Goal: Task Accomplishment & Management: Complete application form

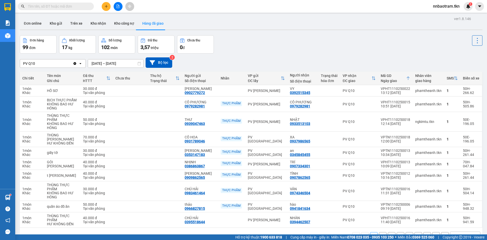
click at [62, 8] on input "text" at bounding box center [58, 7] width 60 height 6
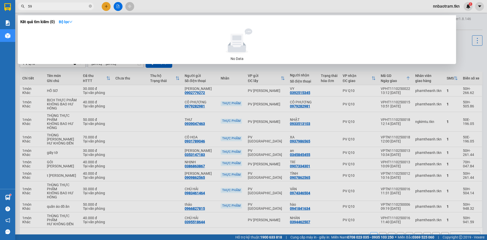
type input "5"
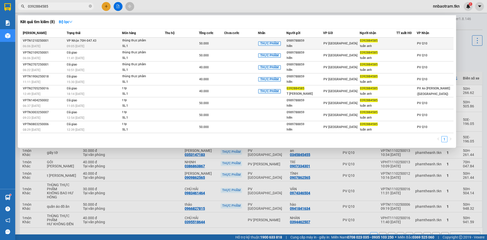
type input "0392884585"
click at [217, 43] on div "50.000" at bounding box center [211, 44] width 25 height 6
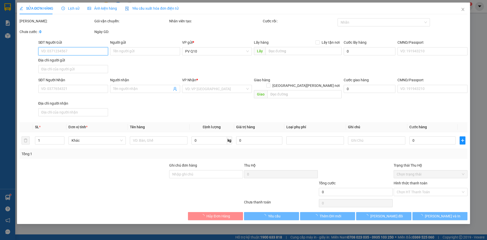
type input "0989788859"
type input "hiền"
type input "0392884585"
type input "tuấn anh"
type input "50.000"
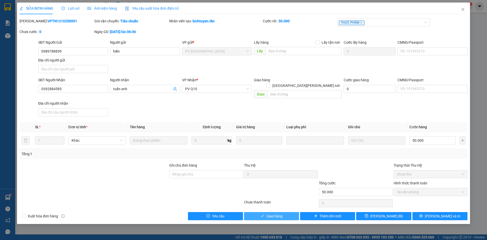
click at [268, 213] on span "Giao hàng" at bounding box center [275, 216] width 16 height 6
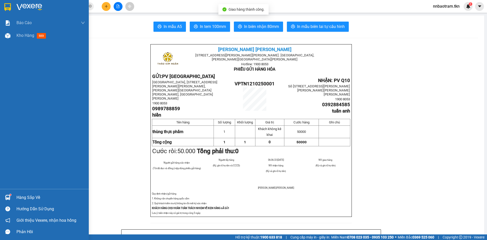
click at [9, 6] on img at bounding box center [7, 7] width 7 height 8
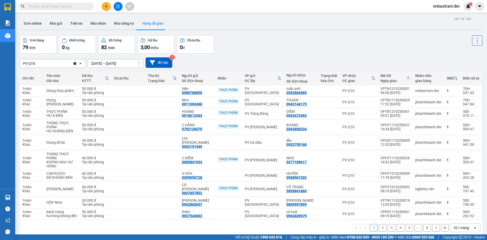
drag, startPoint x: 94, startPoint y: 25, endPoint x: 107, endPoint y: 34, distance: 14.9
click at [95, 25] on button "Kho nhận" at bounding box center [99, 23] width 24 height 12
